Goal: Task Accomplishment & Management: Use online tool/utility

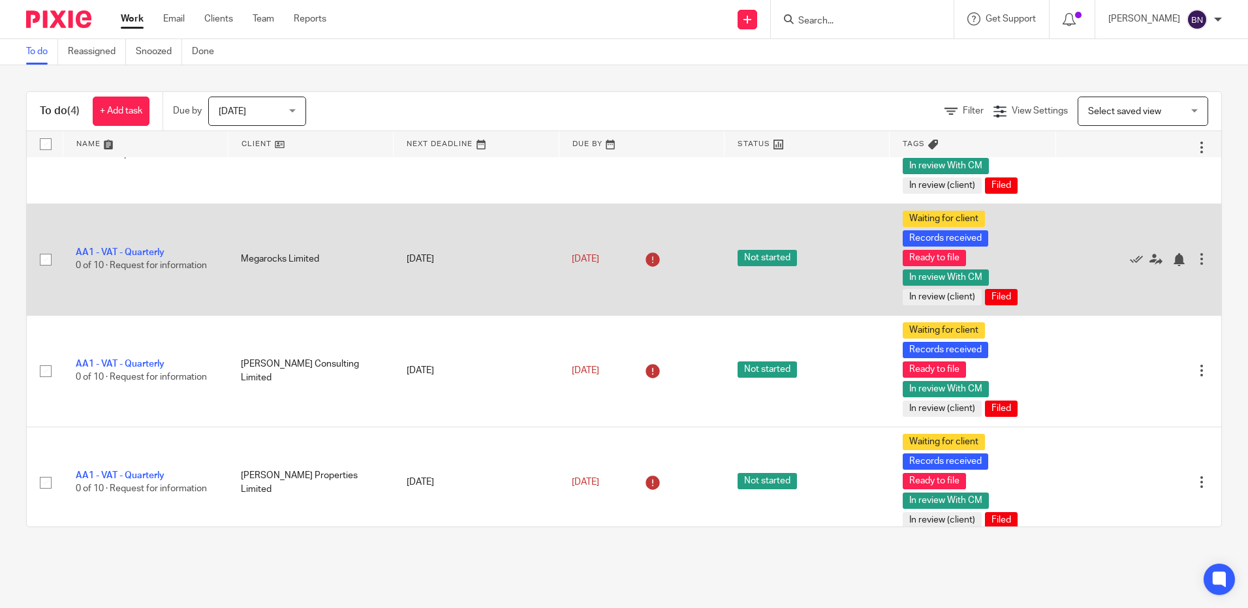
scroll to position [77, 0]
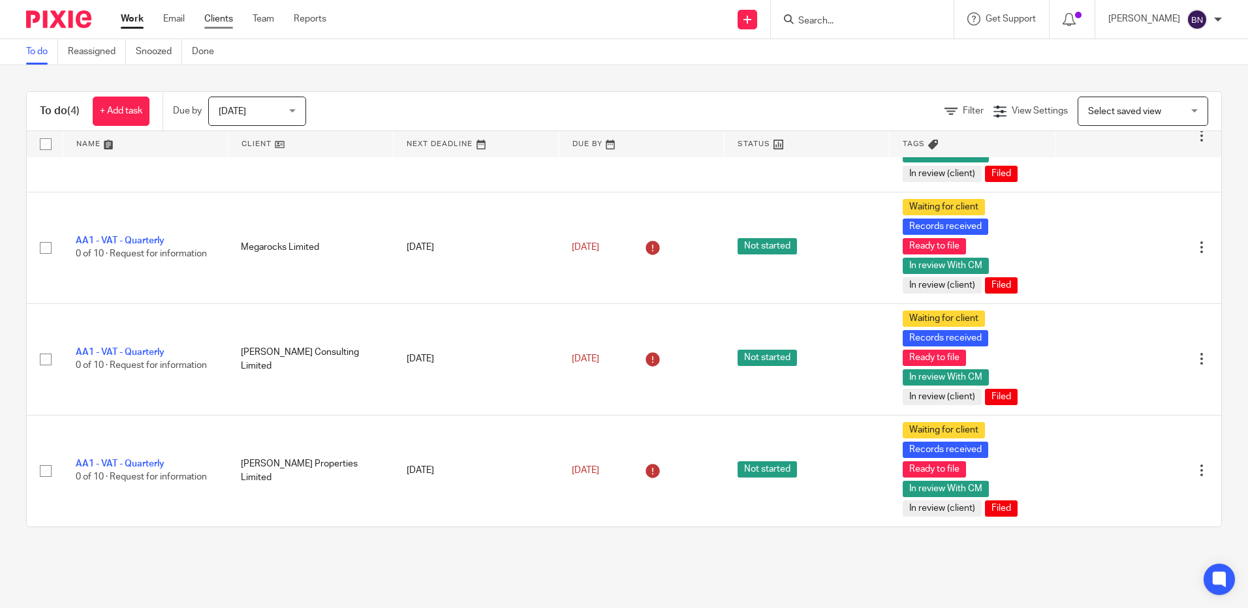
click at [215, 19] on link "Clients" at bounding box center [218, 18] width 29 height 13
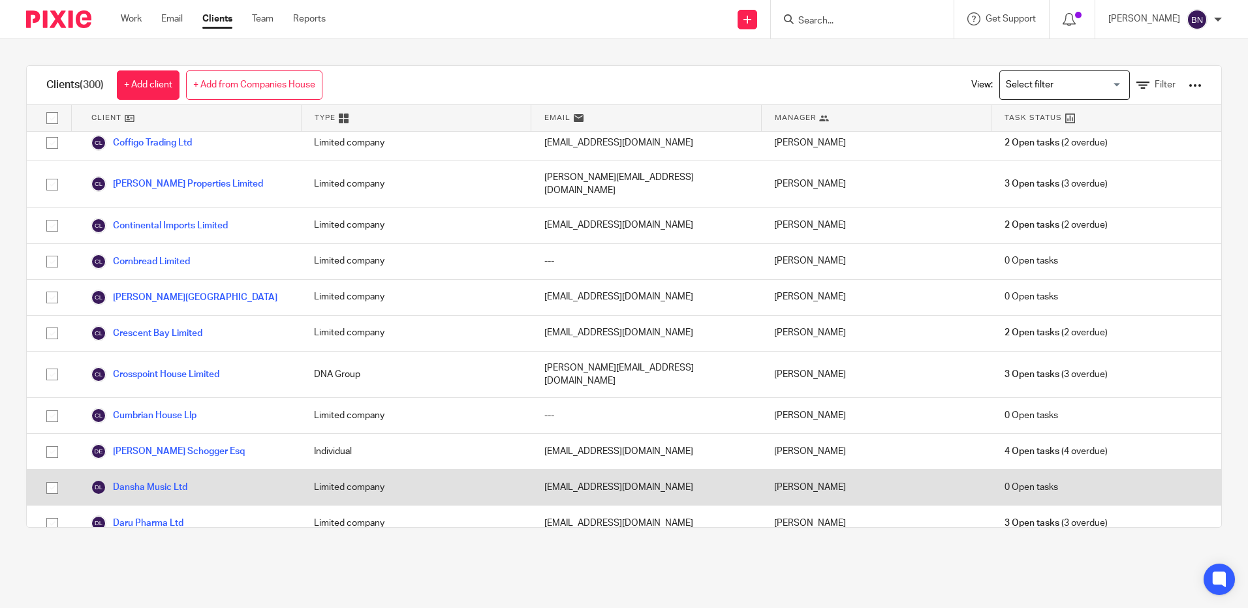
scroll to position [2480, 0]
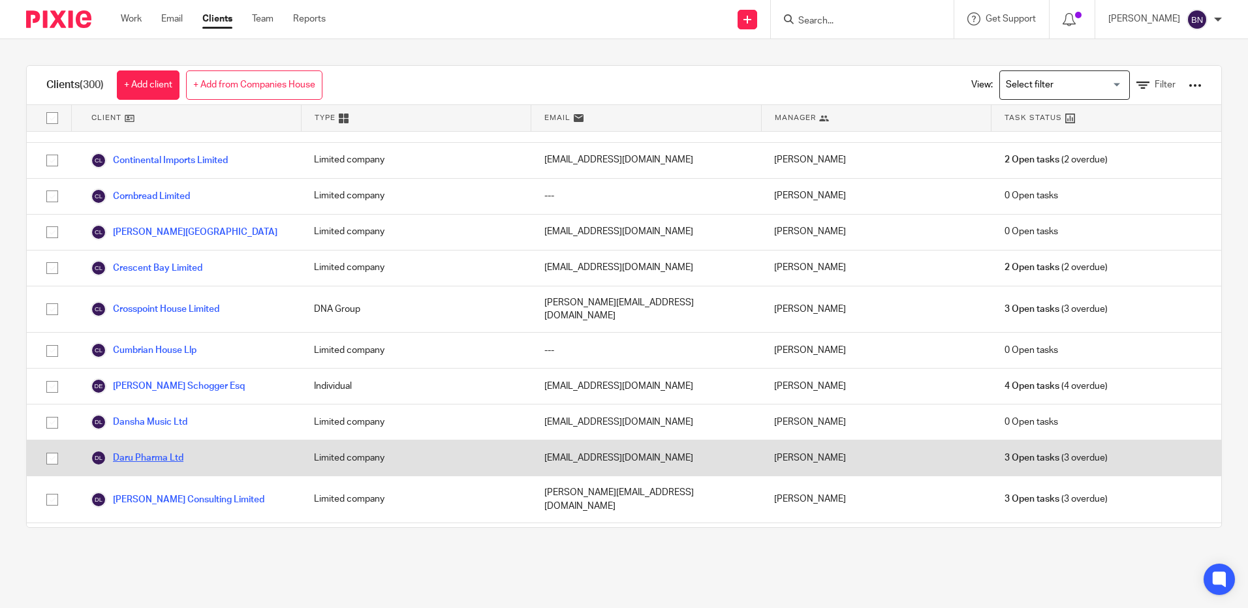
click at [142, 450] on link "Daru Pharma Ltd" at bounding box center [137, 458] width 93 height 16
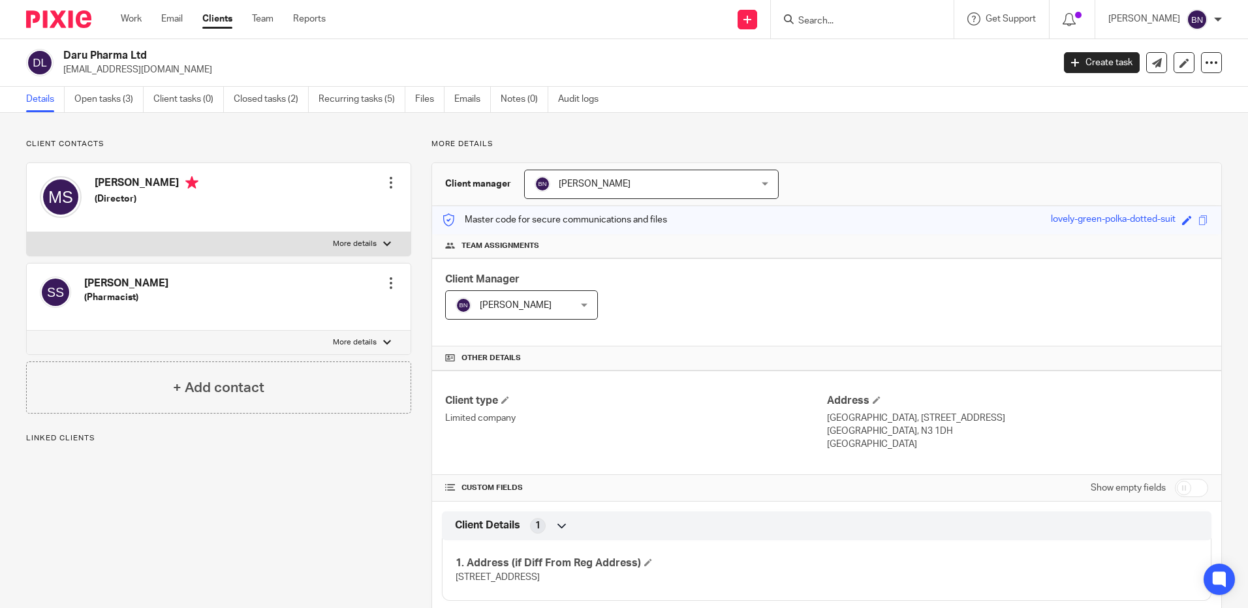
click at [87, 94] on link "Open tasks (3)" at bounding box center [108, 99] width 69 height 25
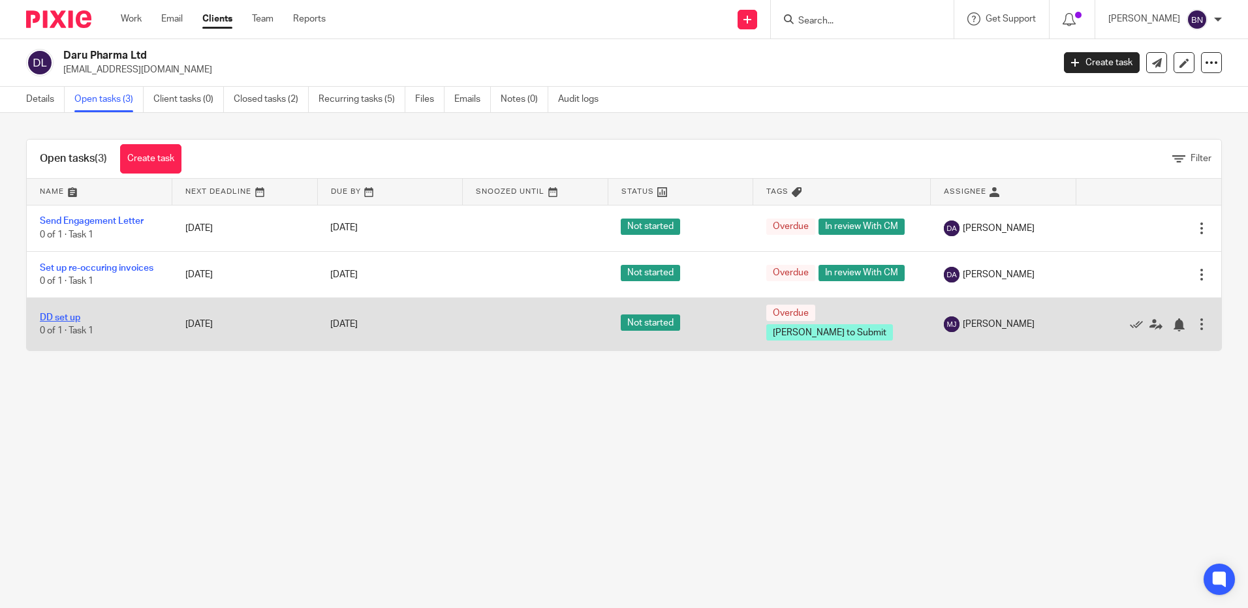
click at [61, 322] on link "DD set up" at bounding box center [60, 317] width 40 height 9
